Goal: Check status: Verify the current state of an ongoing process or item

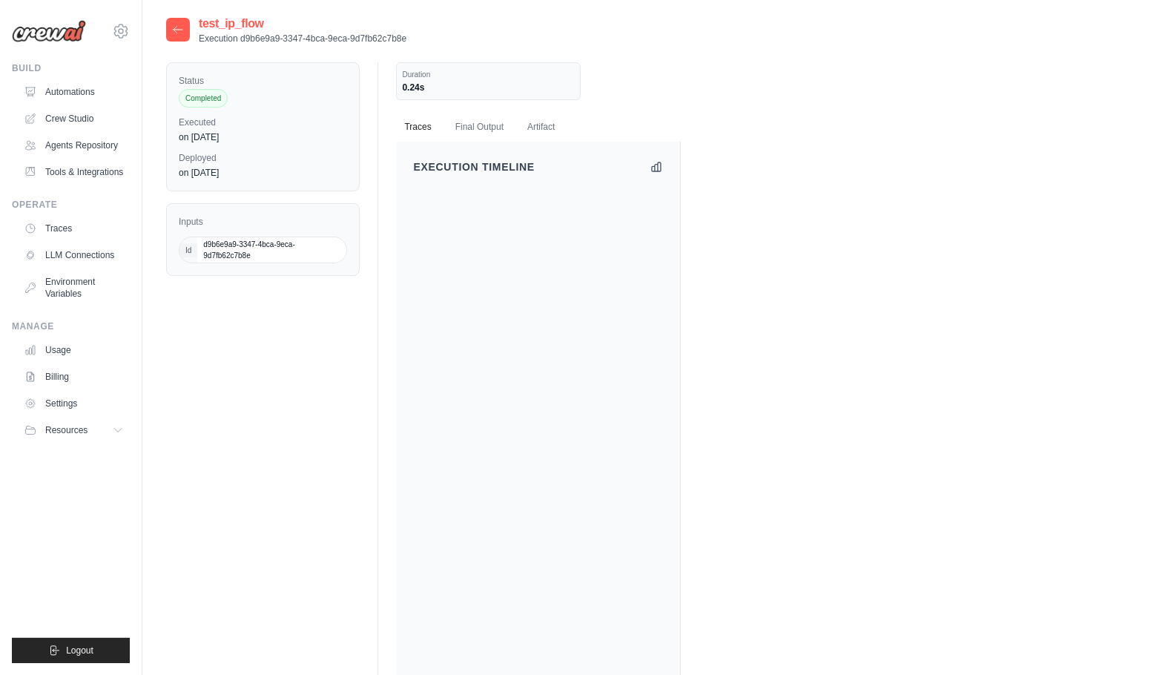
click at [262, 472] on div "Status Completed Executed on Sep 30 Deployed on Aug 29 Inputs Id d9b6e9a9-3347-…" at bounding box center [658, 448] width 984 height 773
click at [93, 84] on link "Automations" at bounding box center [75, 92] width 112 height 24
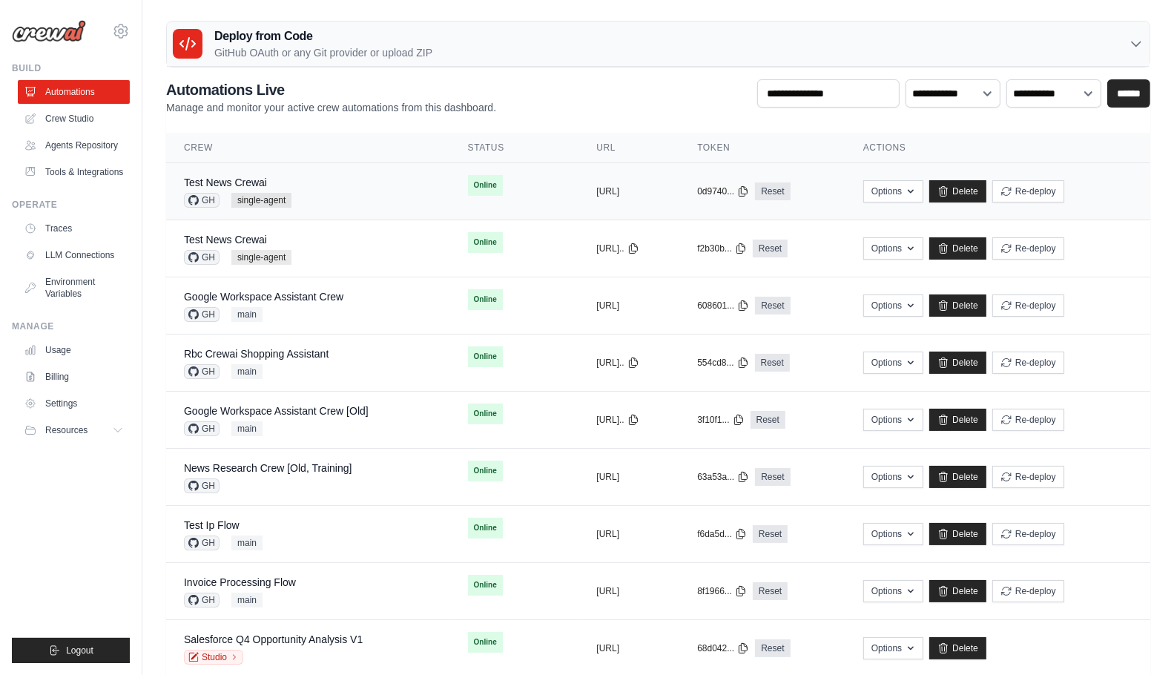
click at [346, 199] on div "Test News Crewai GH single-agent" at bounding box center [308, 191] width 248 height 33
click at [319, 197] on div "Test News Crewai GH single-agent" at bounding box center [308, 191] width 248 height 33
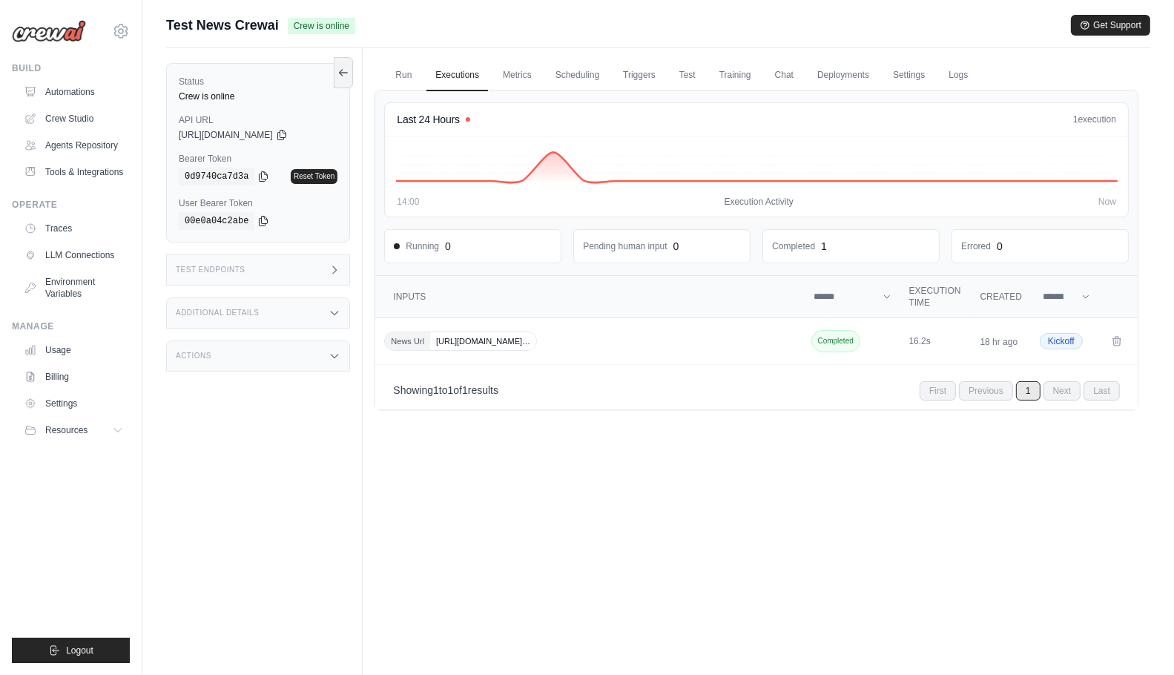
click at [648, 521] on div "Run Executions Metrics Scheduling Triggers Test Training Chat Deployments Setti…" at bounding box center [757, 385] width 788 height 675
